Goal: Task Accomplishment & Management: Manage account settings

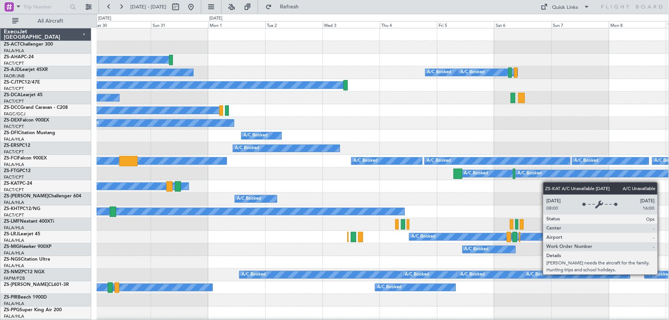
click at [74, 187] on div "A/C Booked Planned Maint A/C Booked A/C Booked A/C Booked A/C Booked A/C Booked…" at bounding box center [334, 167] width 669 height 306
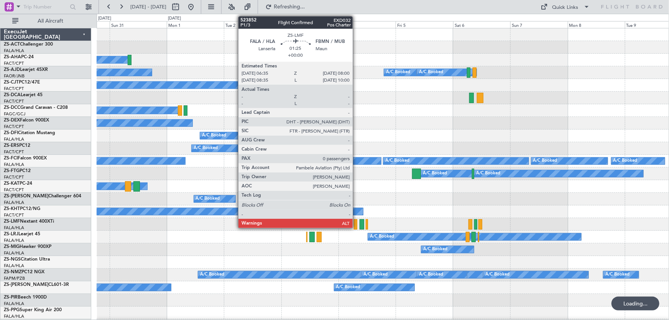
click at [356, 222] on div at bounding box center [355, 224] width 3 height 10
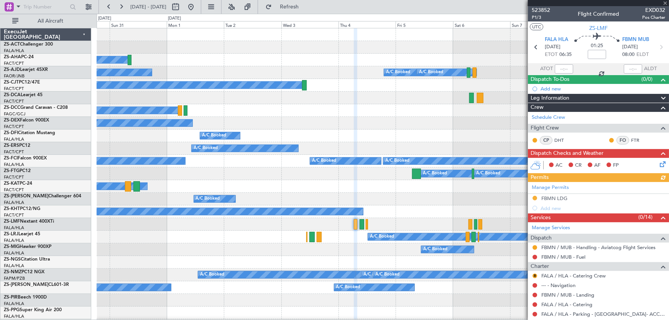
click at [666, 2] on div at bounding box center [598, 3] width 141 height 6
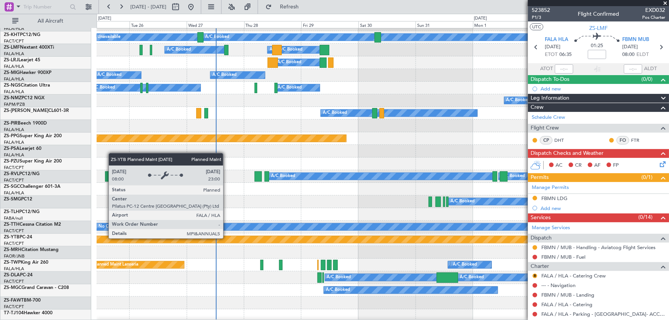
scroll to position [348, 0]
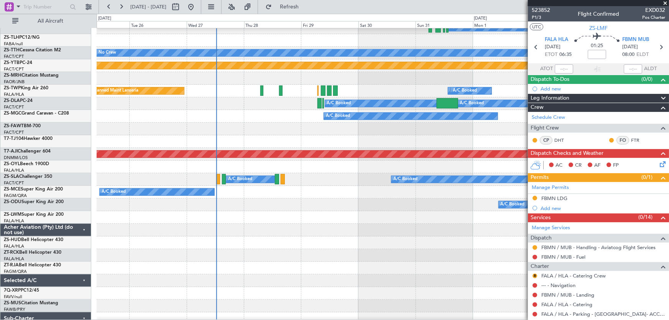
click at [666, 4] on span at bounding box center [665, 3] width 8 height 7
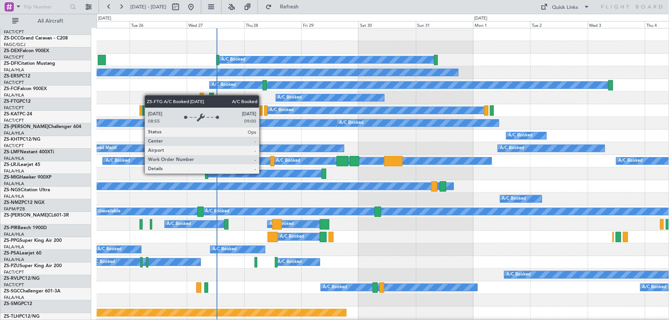
scroll to position [0, 0]
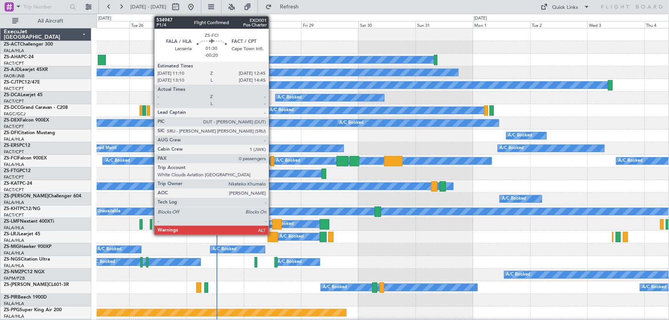
click at [272, 158] on div at bounding box center [272, 161] width 4 height 10
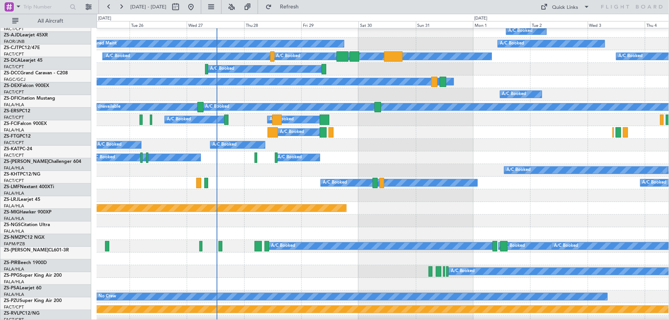
scroll to position [139, 0]
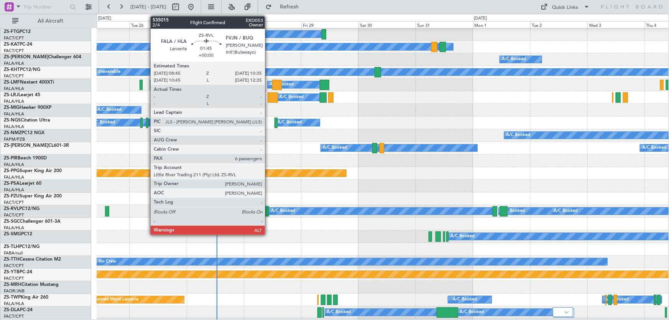
click at [268, 212] on div at bounding box center [266, 211] width 5 height 10
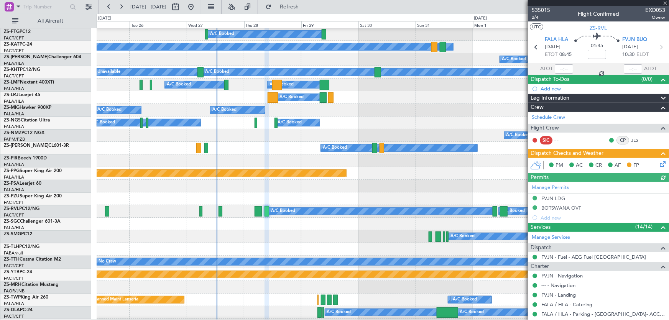
click at [664, 3] on div at bounding box center [598, 3] width 141 height 6
click at [664, 3] on span at bounding box center [665, 3] width 8 height 7
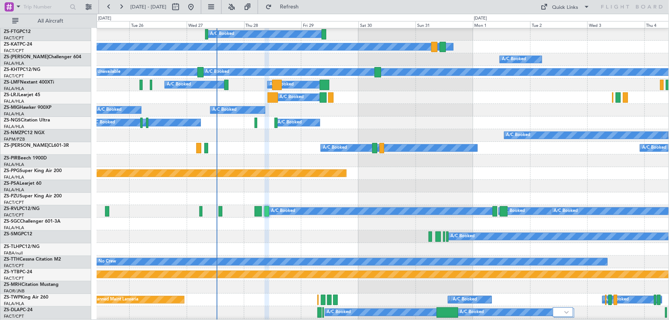
type input "0"
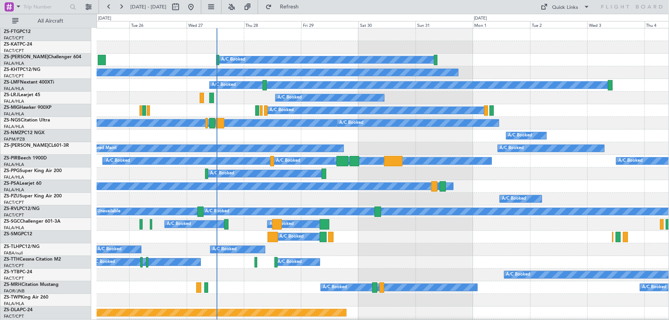
scroll to position [0, 0]
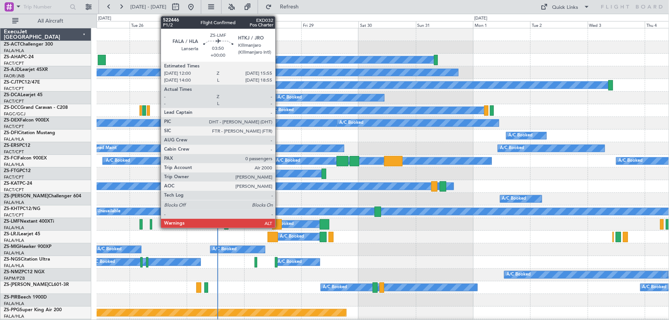
click at [279, 226] on div at bounding box center [277, 224] width 10 height 10
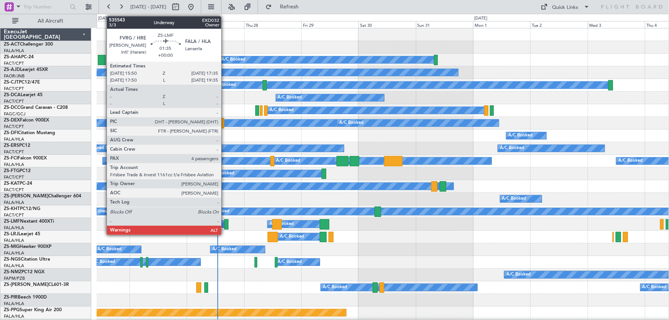
click at [225, 224] on div at bounding box center [226, 224] width 4 height 10
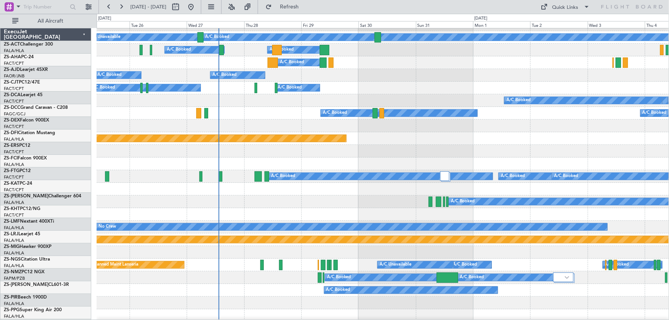
scroll to position [174, 0]
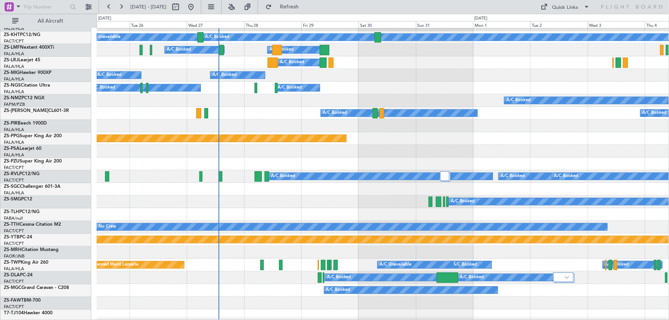
click at [364, 187] on div at bounding box center [383, 189] width 572 height 13
click at [417, 189] on div at bounding box center [383, 189] width 572 height 13
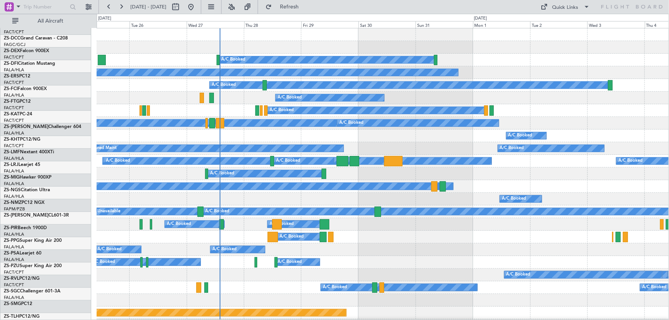
scroll to position [0, 0]
